Goal: Task Accomplishment & Management: Manage account settings

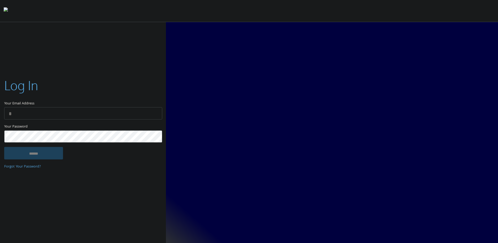
type input "**********"
click at [44, 149] on input "******" at bounding box center [33, 153] width 59 height 13
type input "**********"
click at [49, 154] on input "******" at bounding box center [33, 153] width 59 height 13
